Goal: Transaction & Acquisition: Subscribe to service/newsletter

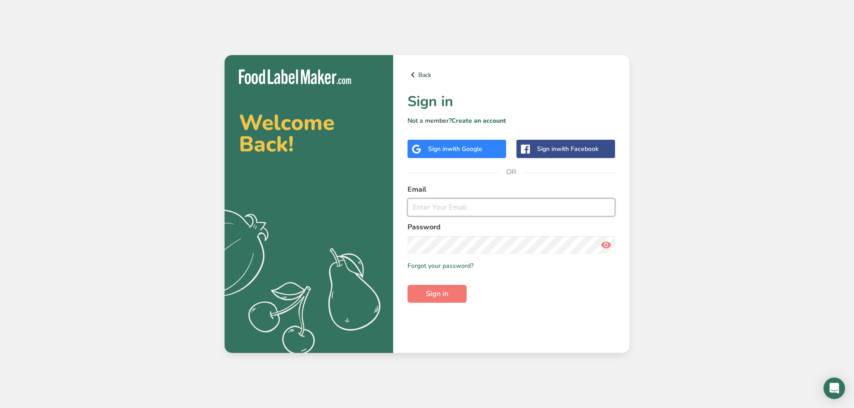
click at [473, 208] on input "email" at bounding box center [511, 208] width 208 height 18
type input "[EMAIL_ADDRESS][DOMAIN_NAME]"
click at [477, 116] on p "Not a member? Create an account" at bounding box center [511, 120] width 208 height 9
drag, startPoint x: 480, startPoint y: 118, endPoint x: 493, endPoint y: 132, distance: 19.1
click at [480, 118] on link "Create an account" at bounding box center [478, 121] width 55 height 9
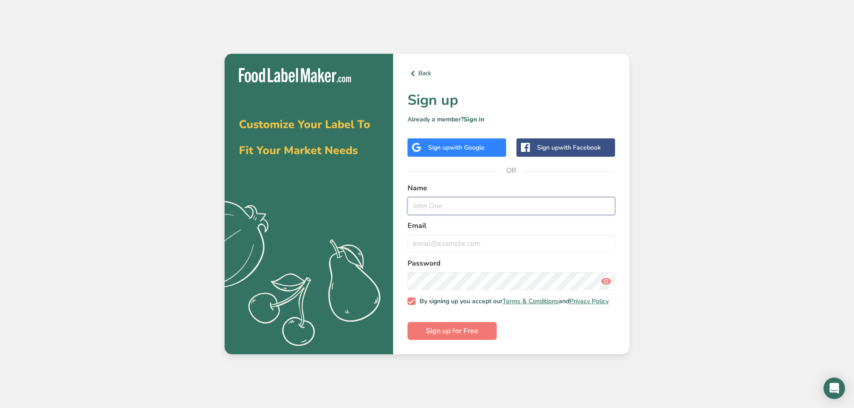
click at [479, 208] on input "text" at bounding box center [511, 206] width 208 height 18
click at [459, 206] on input "text" at bounding box center [511, 206] width 208 height 18
type input "J"
type input "[PERSON_NAME]"
click at [481, 244] on input "email" at bounding box center [511, 244] width 208 height 18
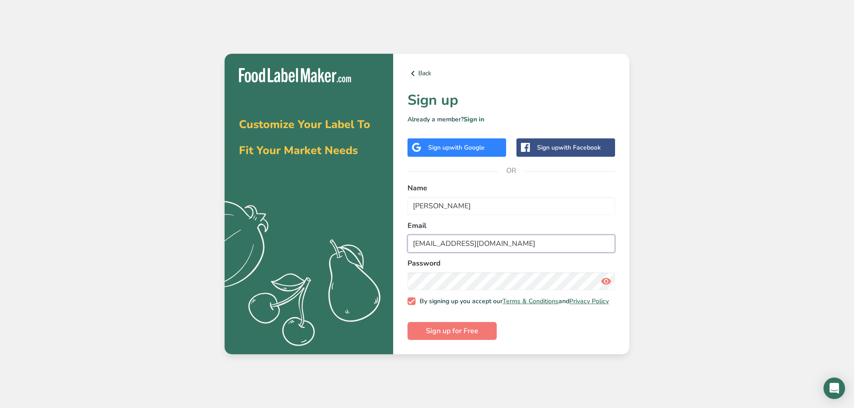
type input "[EMAIL_ADDRESS][DOMAIN_NAME]"
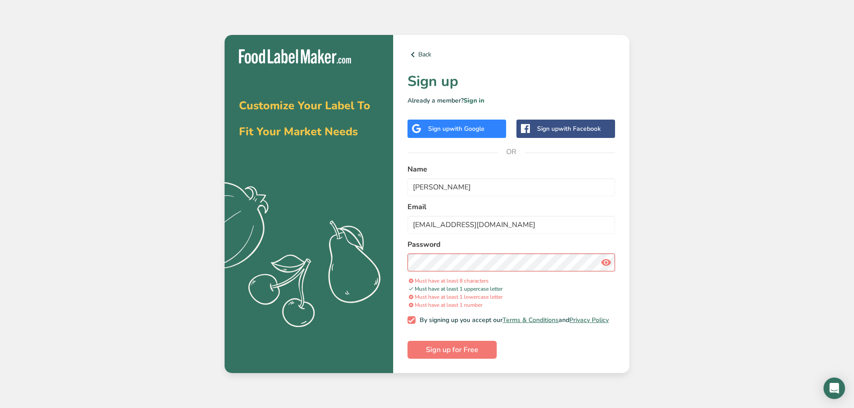
click at [607, 258] on icon at bounding box center [606, 263] width 11 height 16
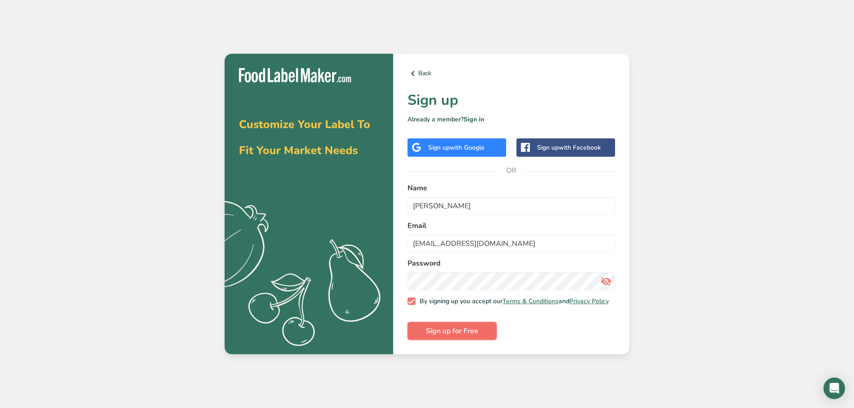
click at [442, 331] on span "Sign up for Free" at bounding box center [452, 331] width 52 height 11
drag, startPoint x: 476, startPoint y: 118, endPoint x: 481, endPoint y: 118, distance: 5.8
click at [476, 118] on link "Sign in" at bounding box center [473, 119] width 21 height 9
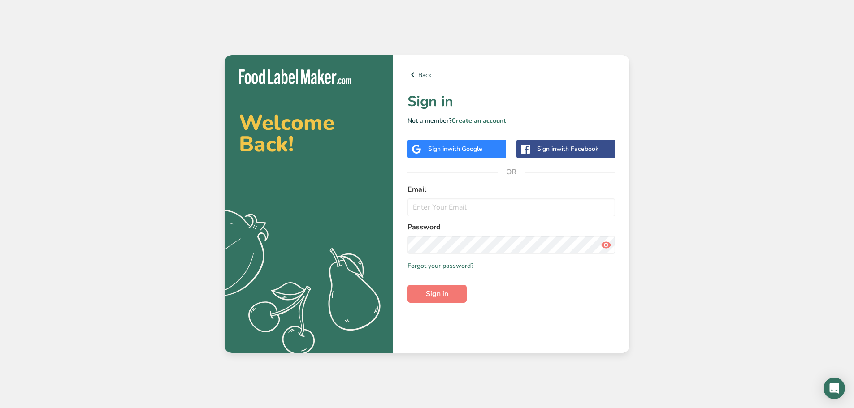
click at [436, 144] on div "Sign in with Google" at bounding box center [455, 148] width 54 height 9
